Goal: Task Accomplishment & Management: Manage account settings

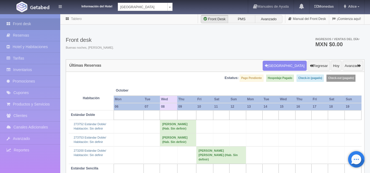
scroll to position [5, 0]
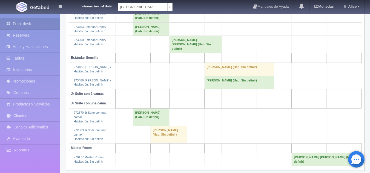
scroll to position [111, 0]
click at [344, 131] on td at bounding box center [353, 135] width 18 height 18
click at [162, 128] on td "[PERSON_NAME] (Hab. Sin definir)" at bounding box center [168, 135] width 36 height 18
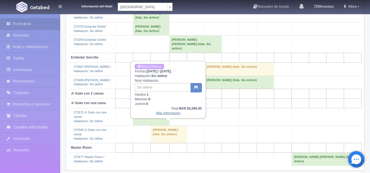
click at [168, 113] on link "Más Información" at bounding box center [168, 114] width 24 height 4
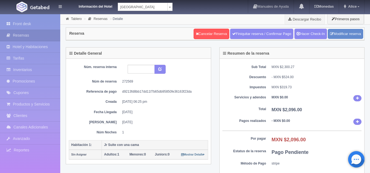
click at [338, 73] on div "Sub Total MXN $2,300.27 Descuento - MXN $524.00 Impuestos MXN $319.73 Servicios…" at bounding box center [292, 117] width 145 height 116
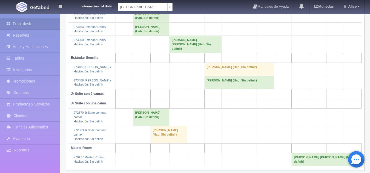
scroll to position [111, 0]
click at [366, 71] on div "Últimas Reservas Nueva Reserva Regresar Hoy Avanzar Estatus: Pago Pendiente Hos…" at bounding box center [215, 59] width 307 height 223
click at [322, 39] on td at bounding box center [318, 45] width 18 height 18
click at [169, 126] on td "[PERSON_NAME] (Hab. Sin definir)" at bounding box center [168, 135] width 36 height 18
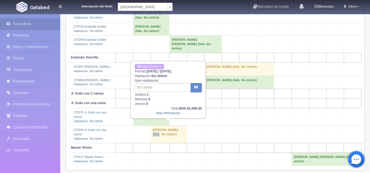
click at [169, 126] on td "[PERSON_NAME] (Hab. Sin definir)" at bounding box center [168, 135] width 36 height 18
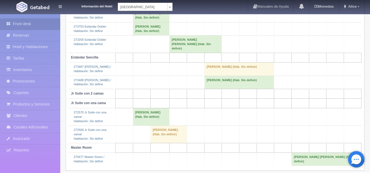
click at [161, 128] on td "[PERSON_NAME] (Hab. Sin definir)" at bounding box center [168, 135] width 36 height 18
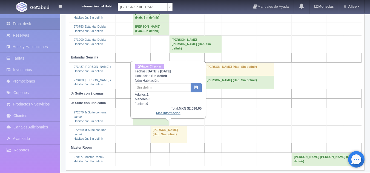
click at [173, 114] on link "Más Información" at bounding box center [168, 114] width 24 height 4
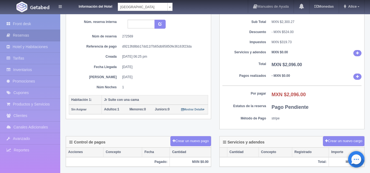
scroll to position [55, 0]
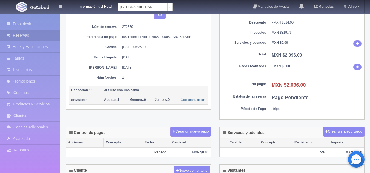
click at [321, 112] on dd "stripe" at bounding box center [317, 109] width 90 height 5
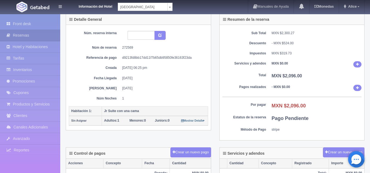
scroll to position [0, 0]
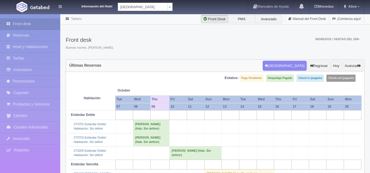
scroll to position [111, 0]
